Goal: Transaction & Acquisition: Book appointment/travel/reservation

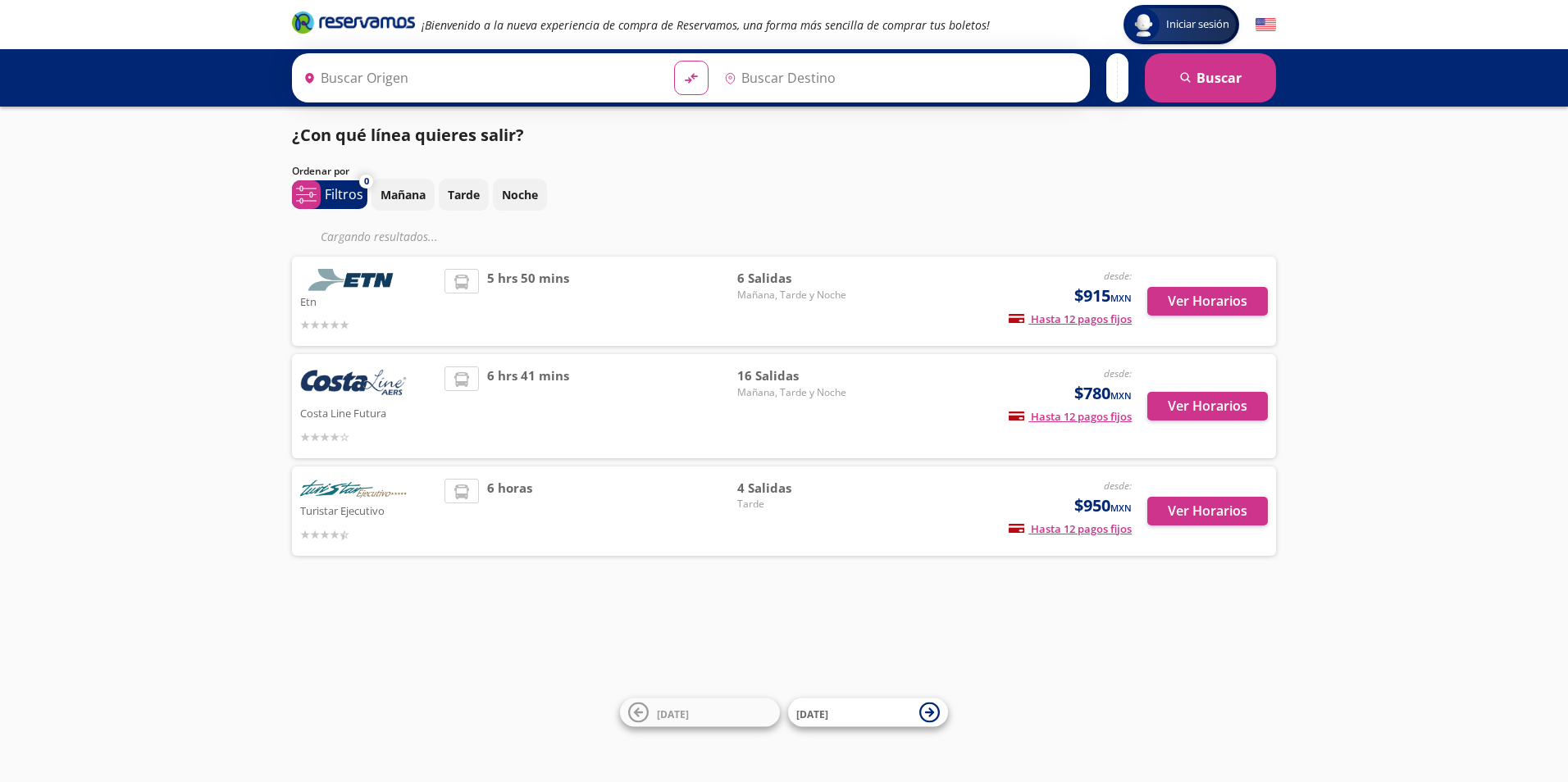
type input "[GEOGRAPHIC_DATA], [GEOGRAPHIC_DATA]"
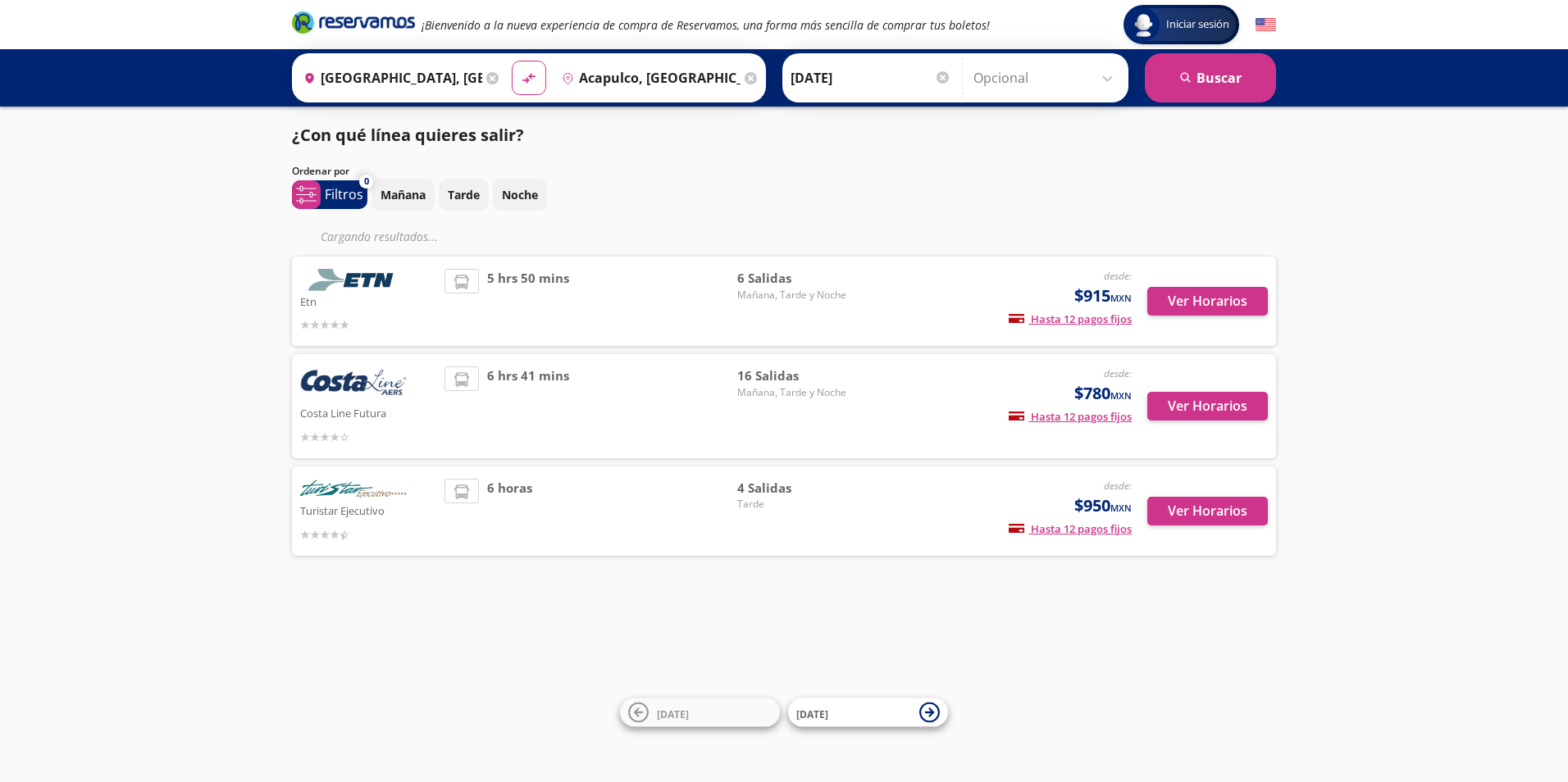
click at [957, 334] on div "desde: $915 MXN Hasta 12 pagos fijos Pagos fijos en compras mayores a $30 MXN, …" at bounding box center [996, 301] width 271 height 65
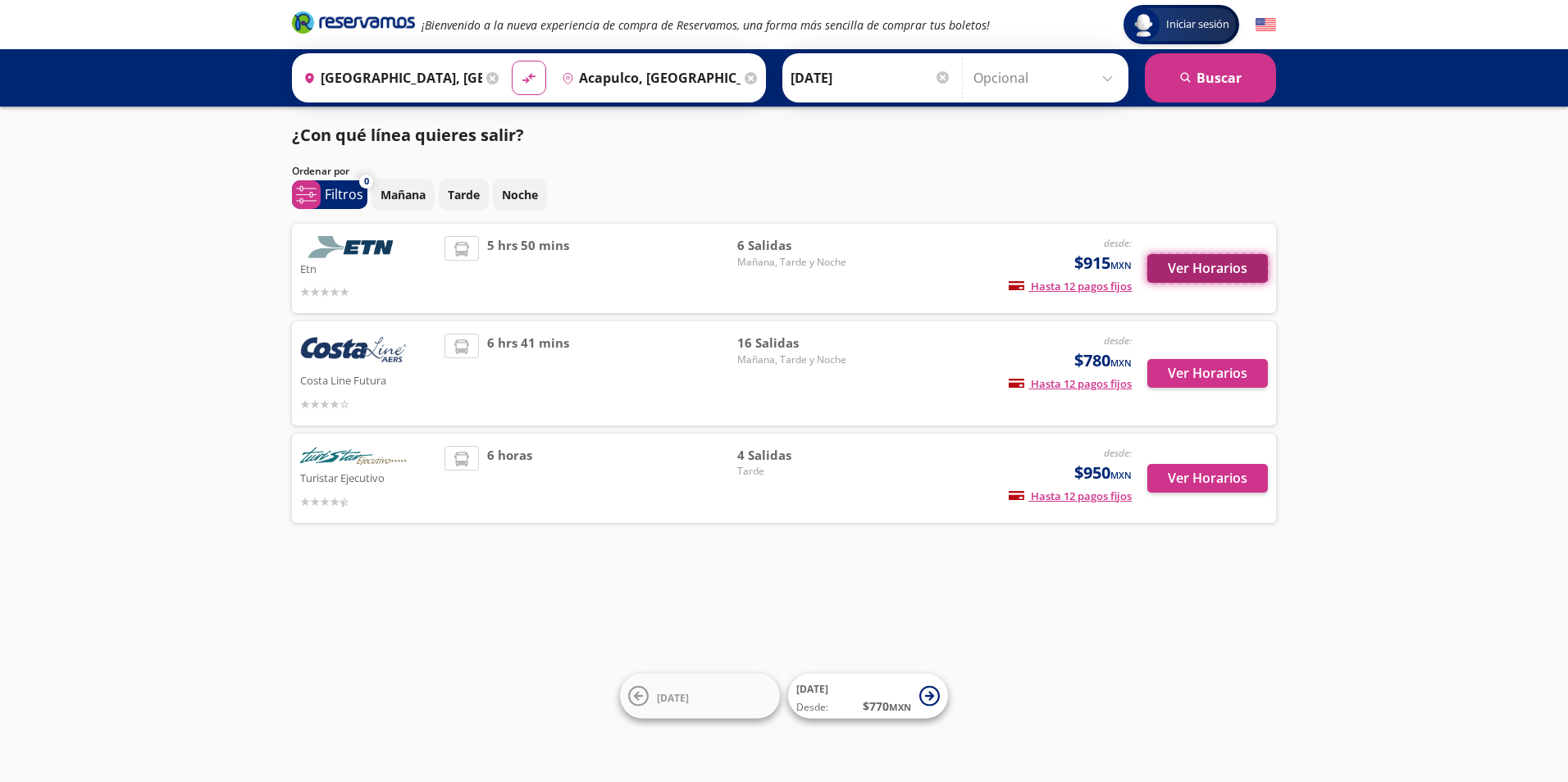
click at [1181, 265] on button "Ver Horarios" at bounding box center [1208, 268] width 120 height 28
click at [697, 76] on input "Acapulco, [GEOGRAPHIC_DATA]" at bounding box center [648, 78] width 185 height 41
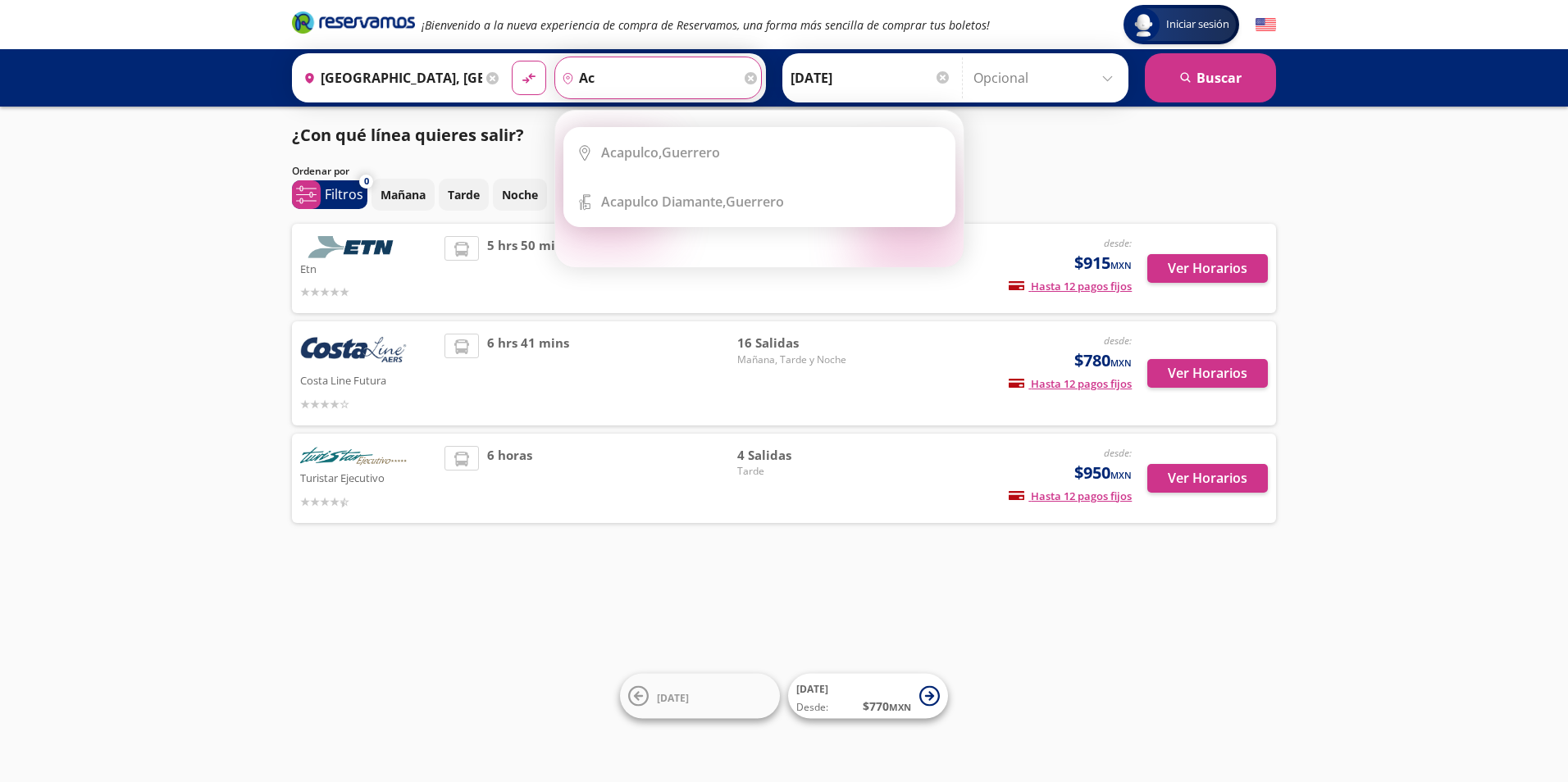
type input "a"
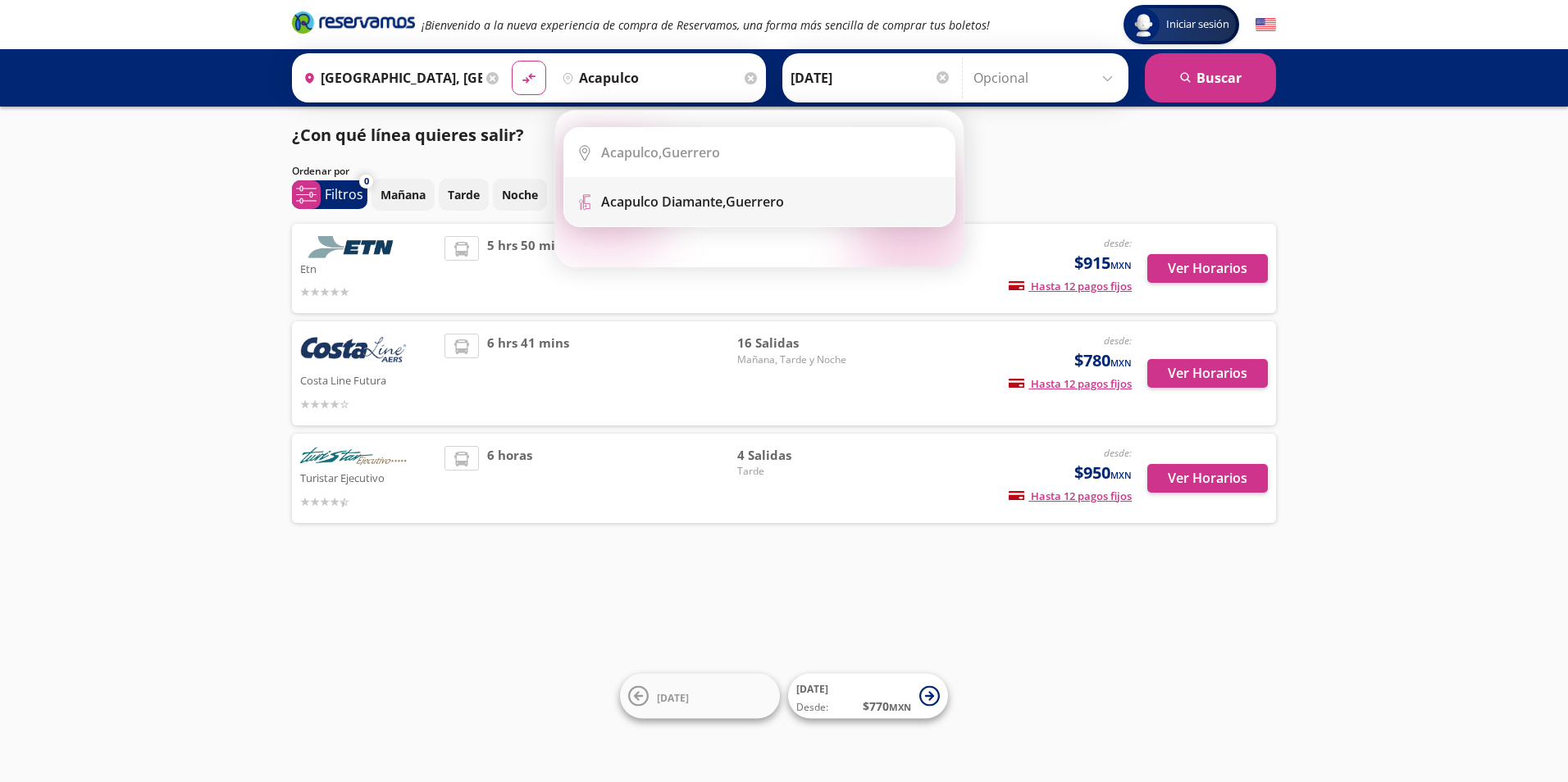
click at [726, 201] on b "Acapulco Diamante," at bounding box center [664, 201] width 124 height 18
type input "Acapulco Diamante, [GEOGRAPHIC_DATA]"
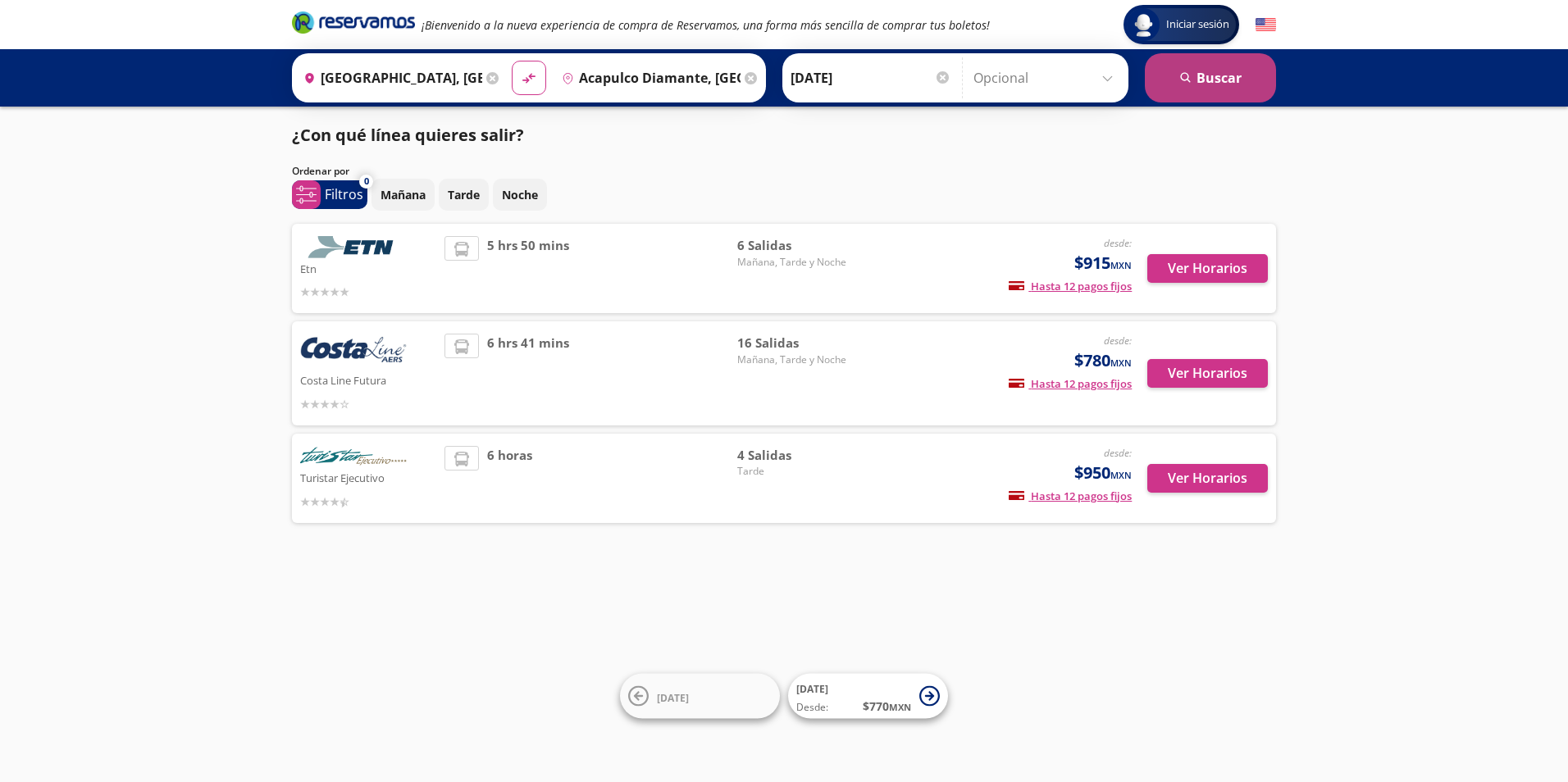
click at [1207, 76] on button "search [GEOGRAPHIC_DATA]" at bounding box center [1209, 78] width 131 height 49
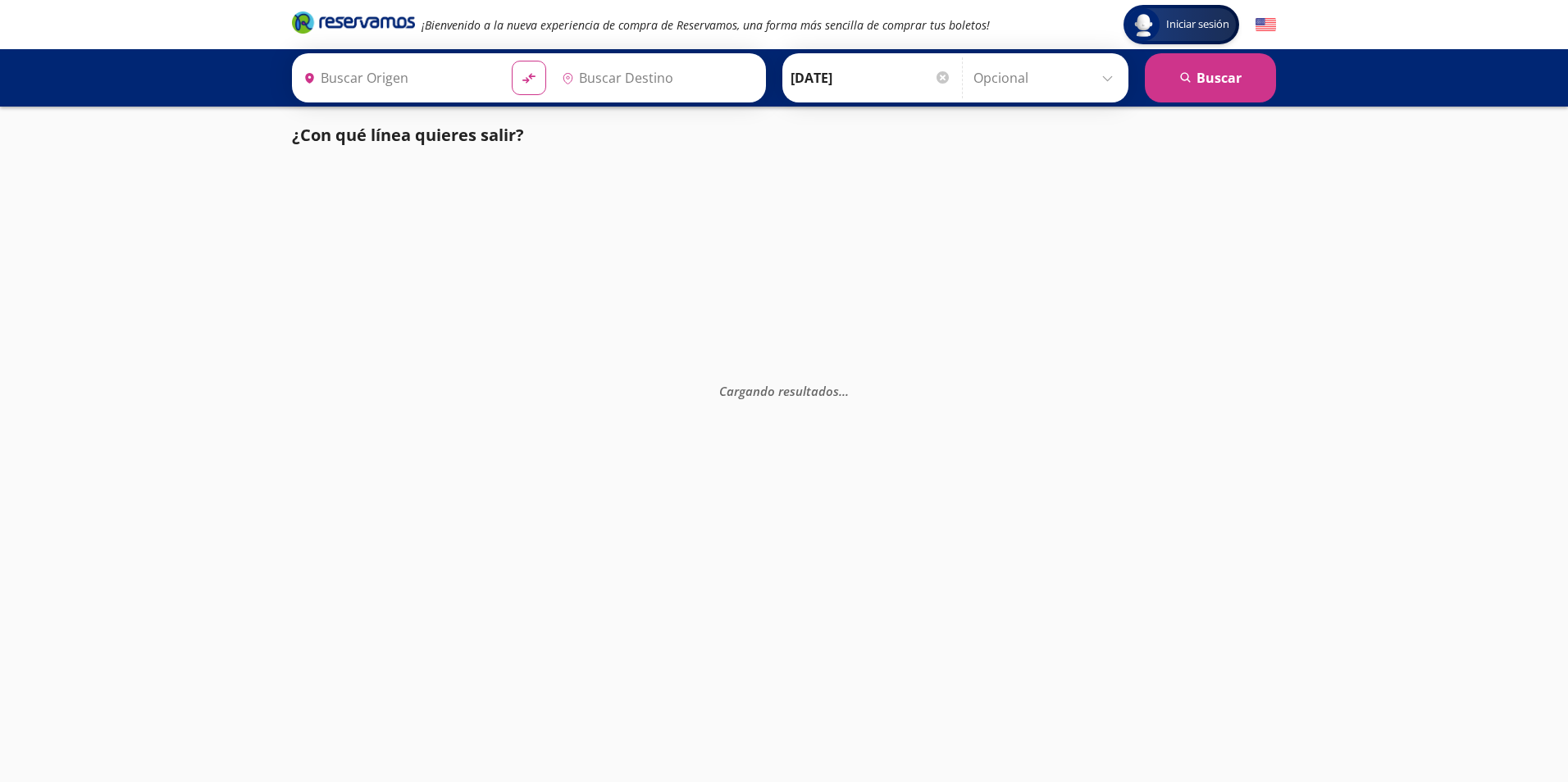
type input "[GEOGRAPHIC_DATA], [GEOGRAPHIC_DATA]"
type input "Acapulco Diamante, [GEOGRAPHIC_DATA]"
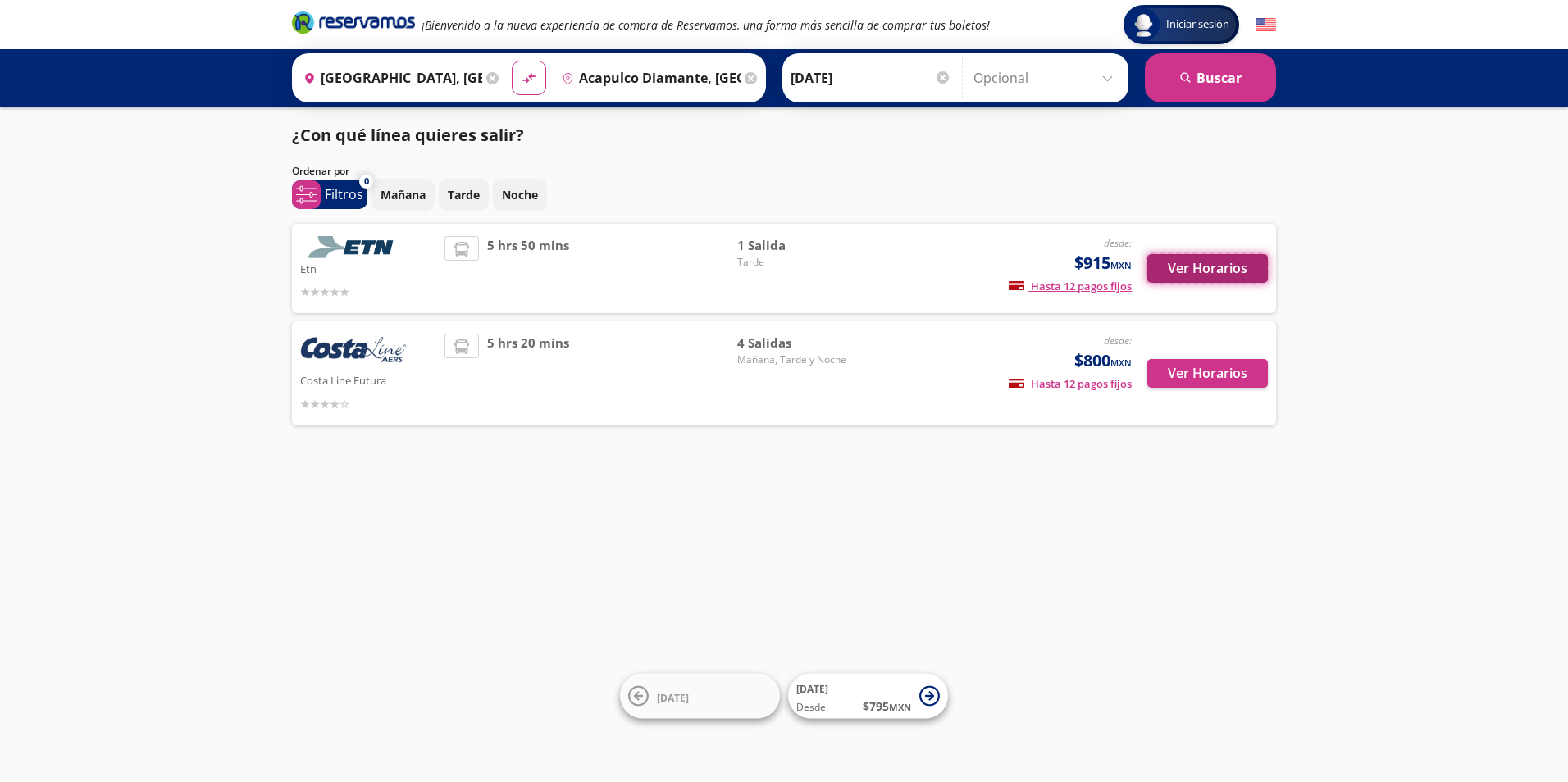
click at [1203, 266] on button "Ver Horarios" at bounding box center [1208, 268] width 120 height 28
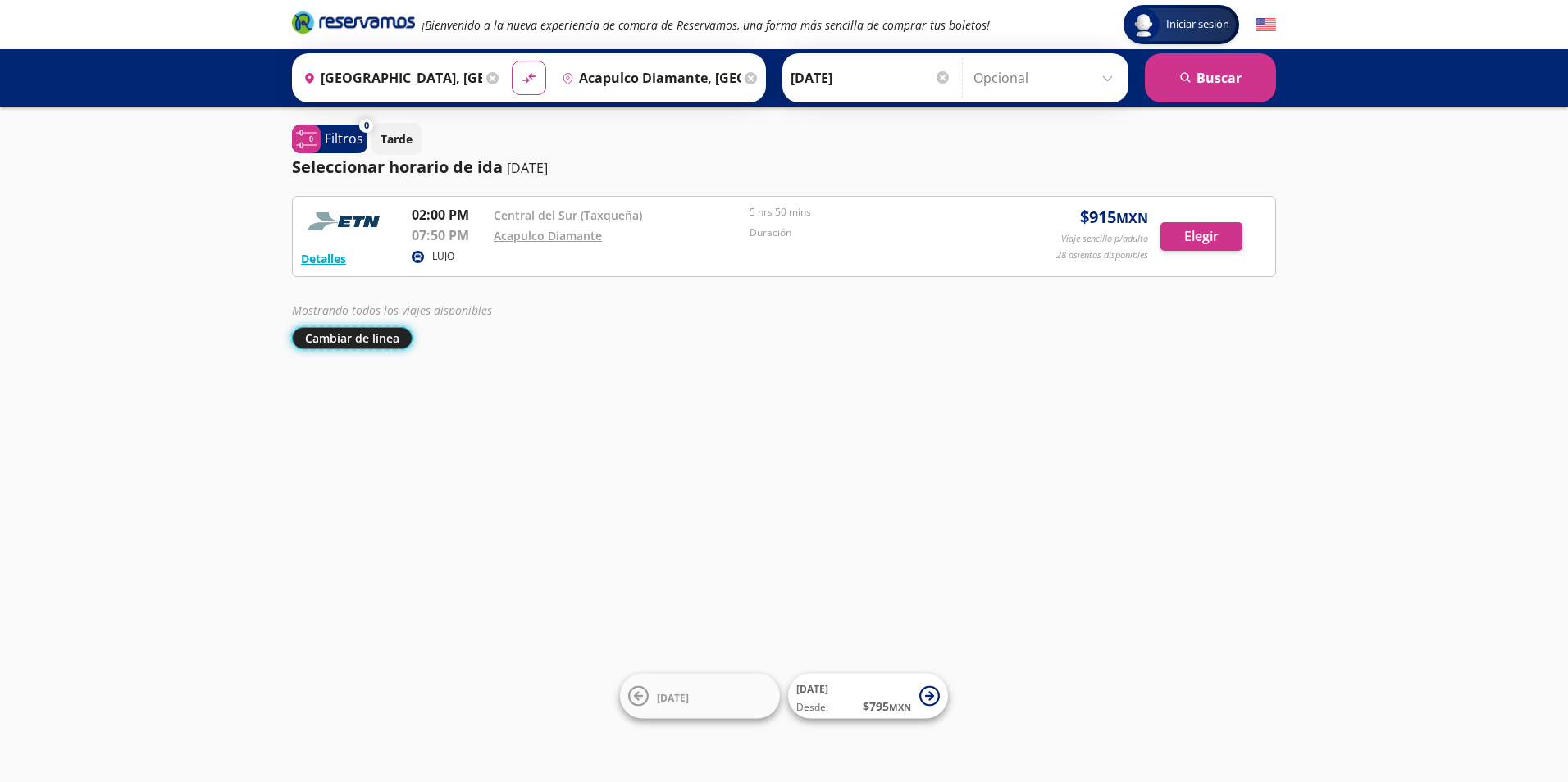
click at [392, 341] on button "Cambiar de línea" at bounding box center [352, 339] width 120 height 23
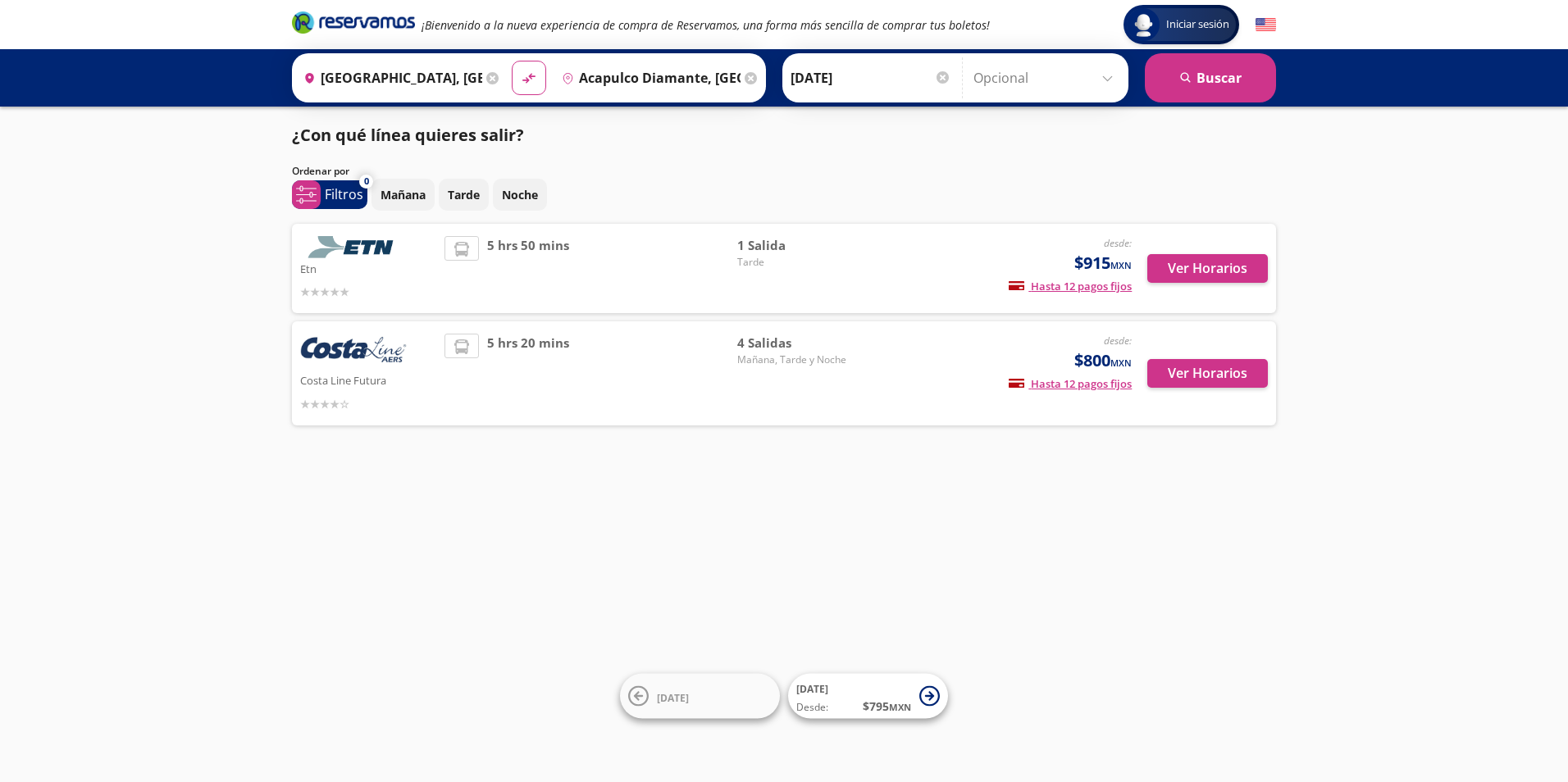
click at [599, 408] on div "5 hrs 20 mins" at bounding box center [590, 374] width 293 height 80
click at [1176, 376] on button "Ver Horarios" at bounding box center [1208, 374] width 120 height 28
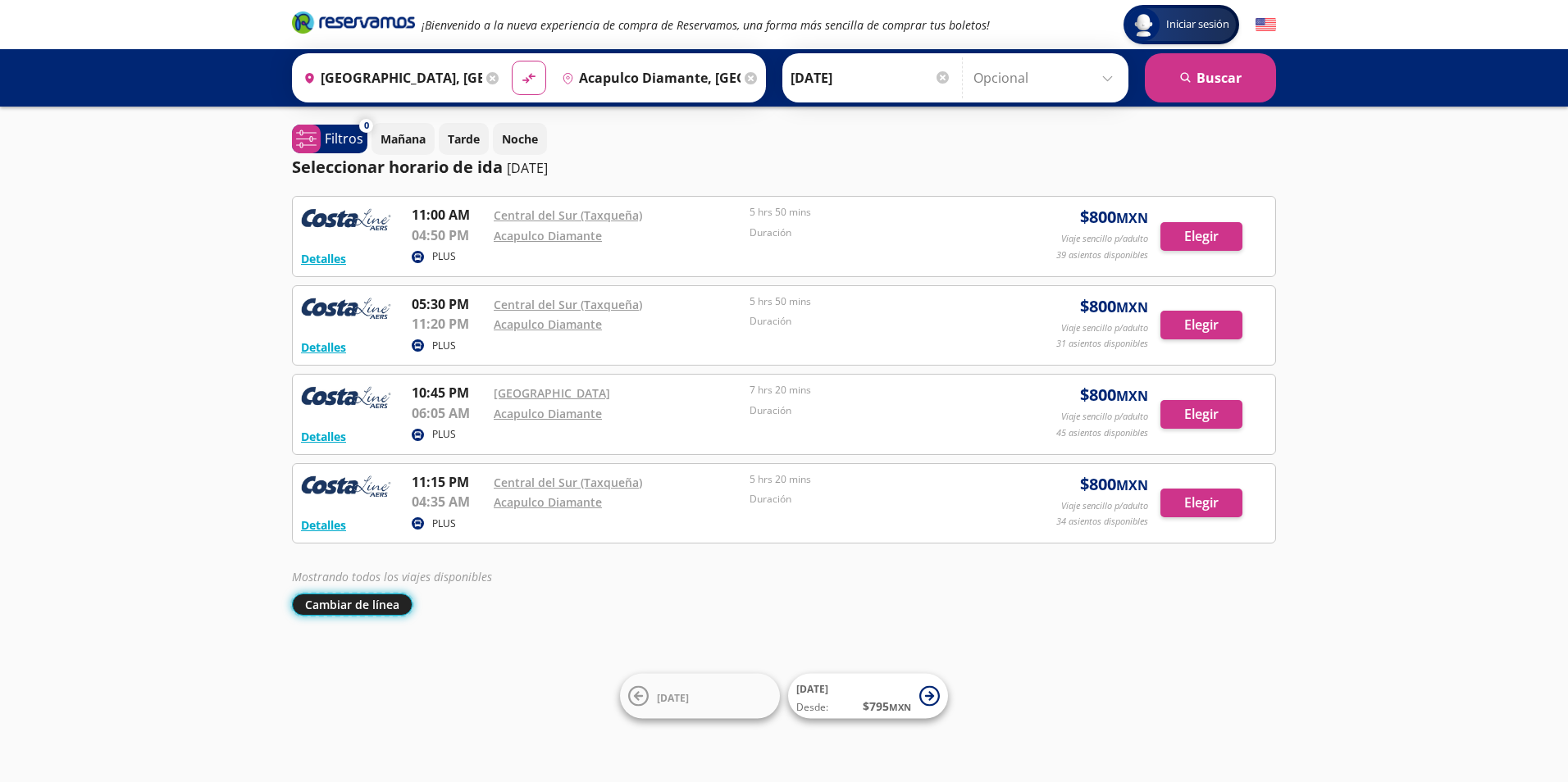
click at [360, 603] on button "Cambiar de línea" at bounding box center [352, 605] width 120 height 23
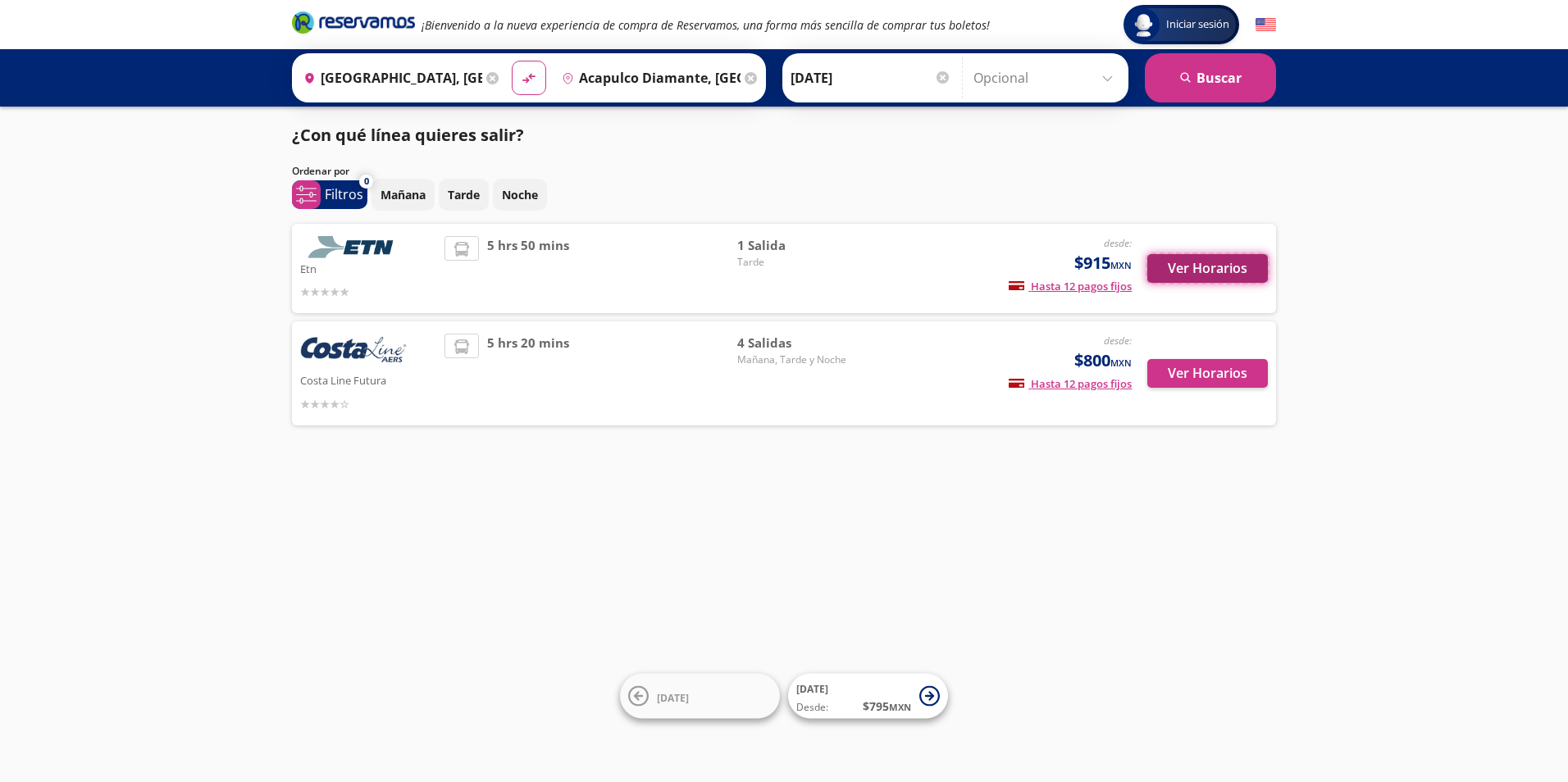
click at [1178, 263] on button "Ver Horarios" at bounding box center [1208, 268] width 120 height 28
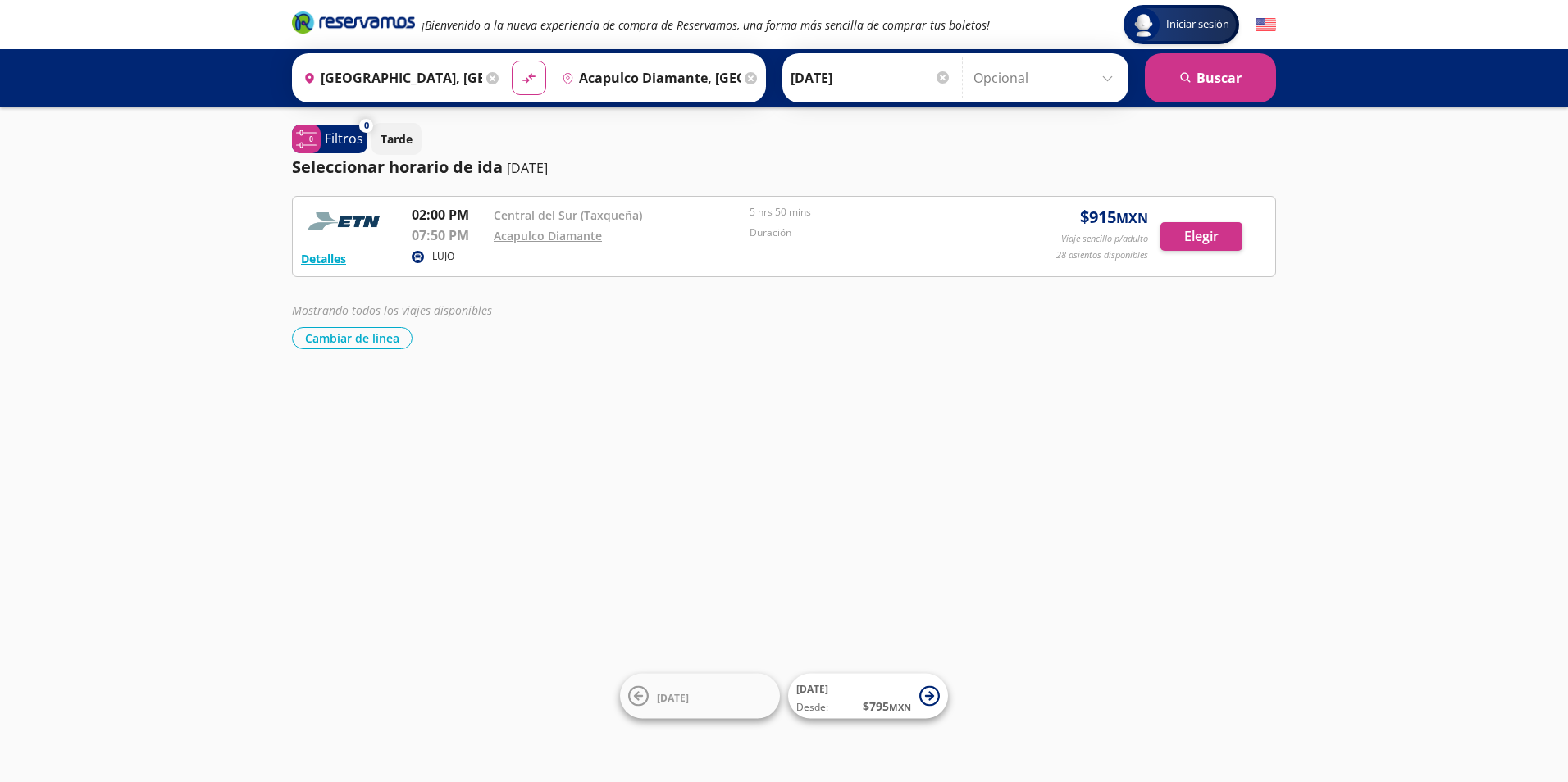
click at [1178, 263] on div "Detalles LUJO 02:00 PM [GEOGRAPHIC_DATA] (Taxqueña) 07:50 PM Acapulco Diamante …" at bounding box center [784, 236] width 966 height 63
click at [374, 340] on button "Cambiar de línea" at bounding box center [352, 339] width 120 height 23
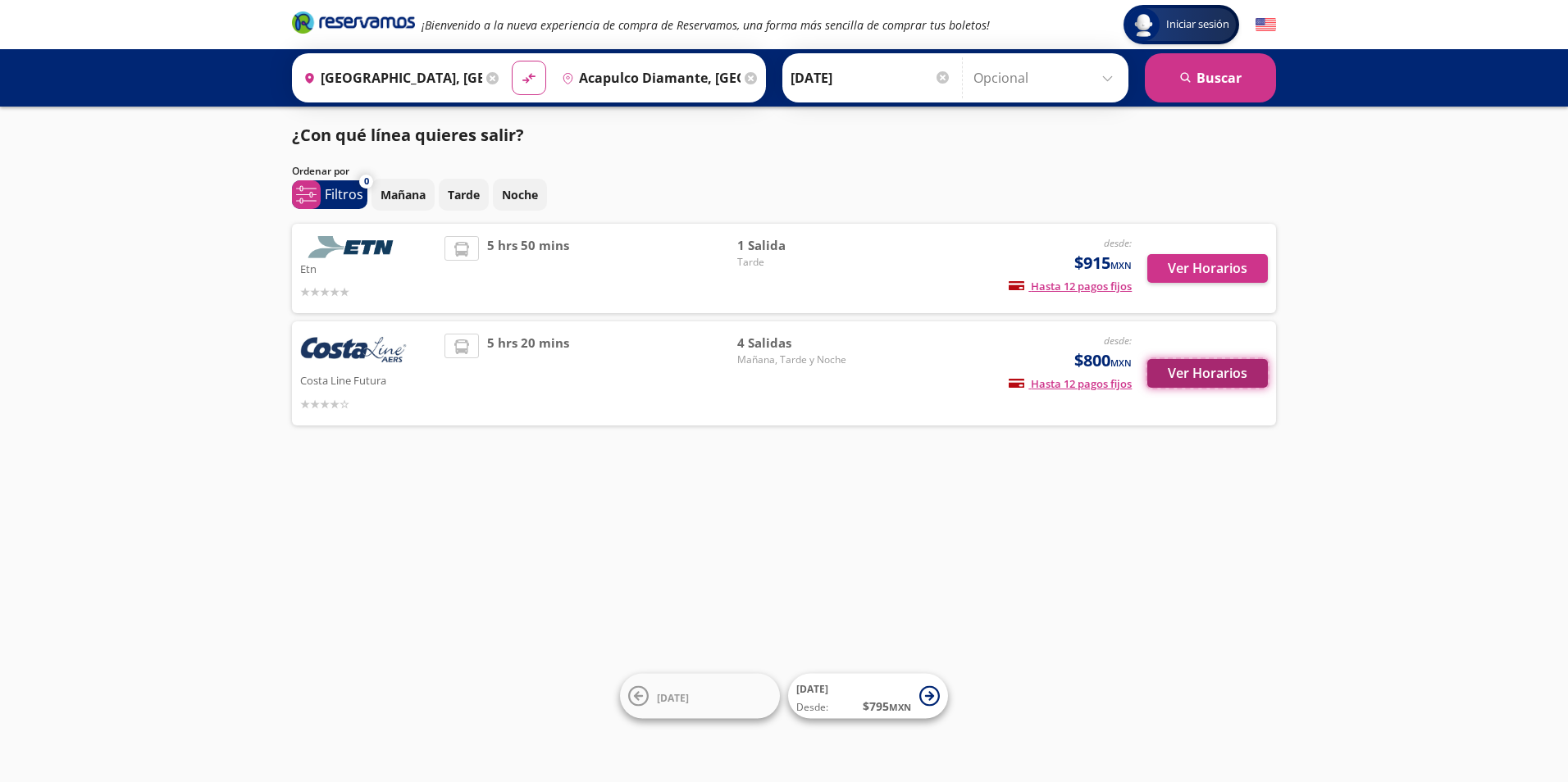
click at [1187, 377] on button "Ver Horarios" at bounding box center [1208, 374] width 120 height 28
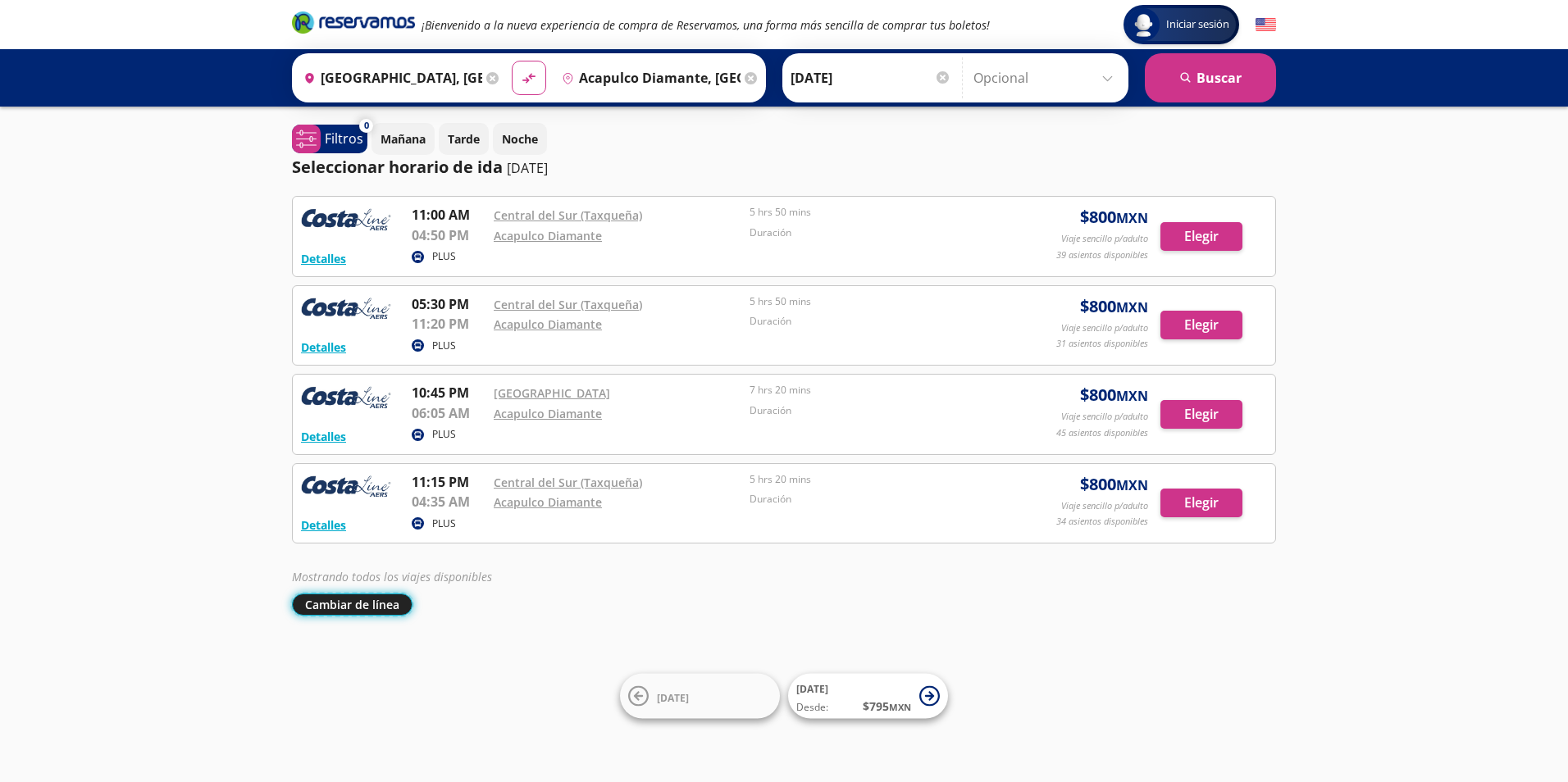
click at [369, 608] on button "Cambiar de línea" at bounding box center [352, 605] width 120 height 23
